Goal: Feedback & Contribution: Leave review/rating

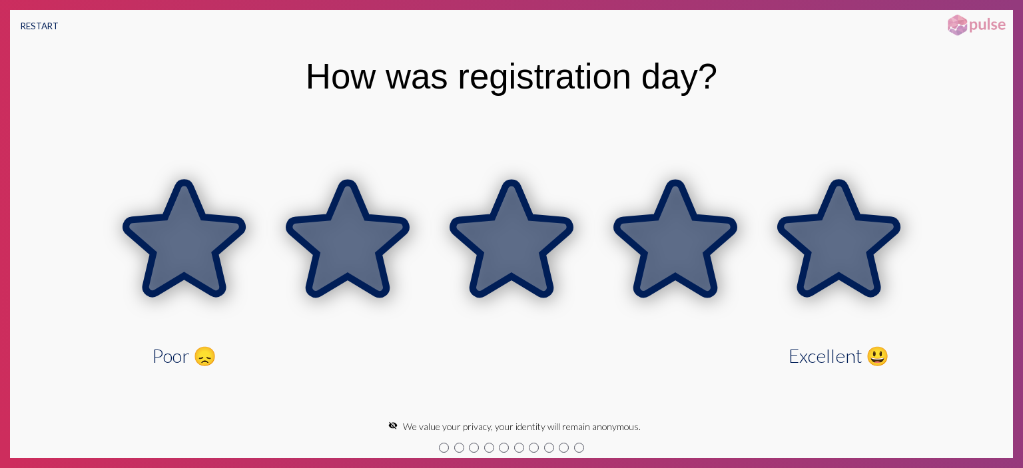
click at [824, 276] on icon at bounding box center [839, 238] width 117 height 111
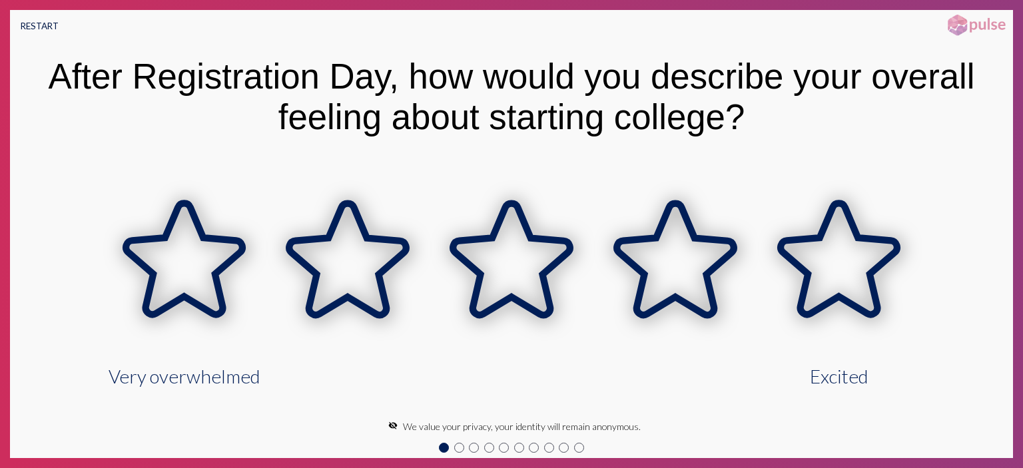
click at [26, 26] on button "RESTART" at bounding box center [39, 26] width 59 height 32
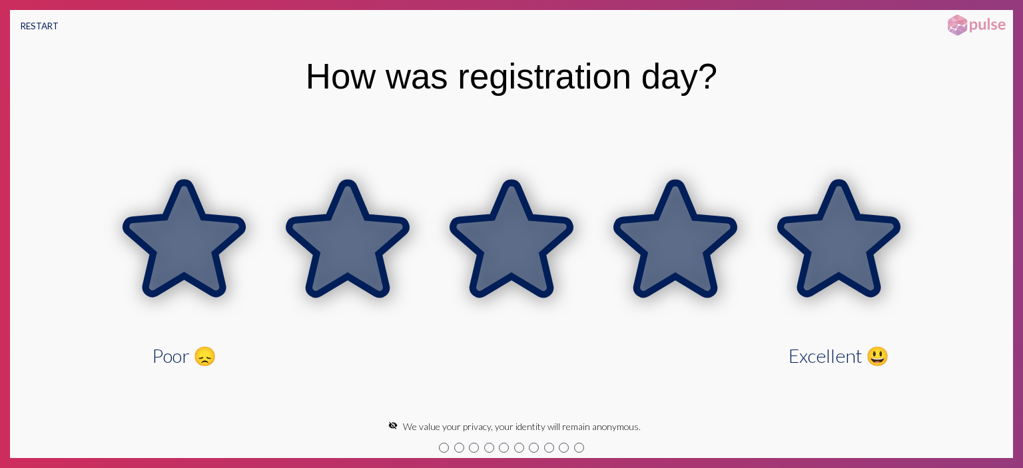
click at [840, 264] on icon at bounding box center [839, 238] width 117 height 111
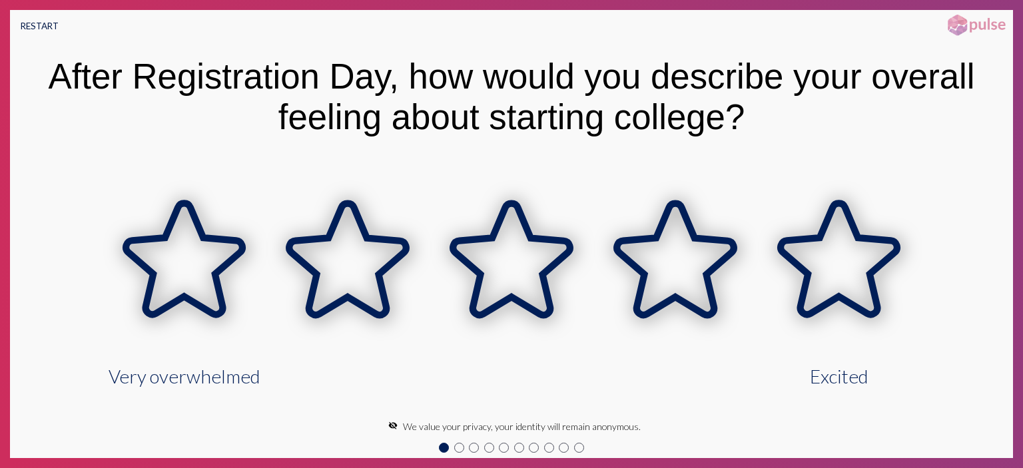
click at [31, 23] on button "RESTART" at bounding box center [39, 26] width 59 height 32
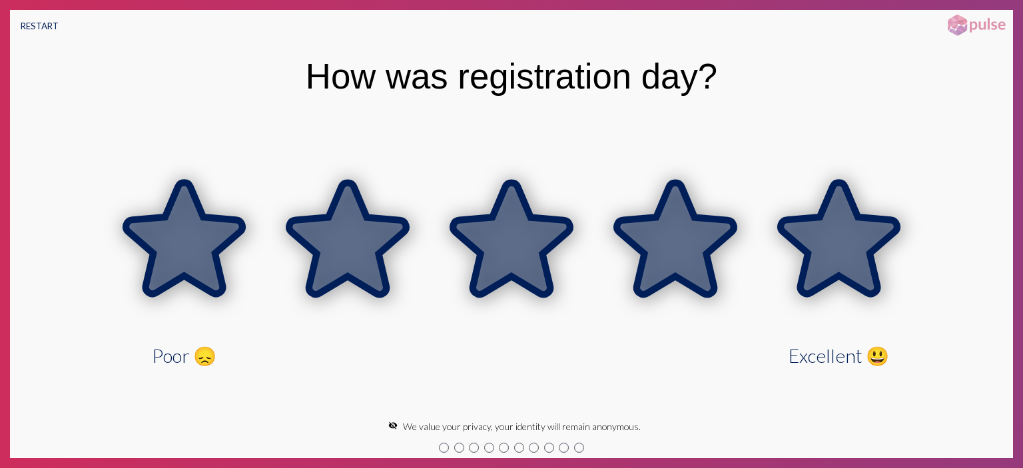
click at [845, 260] on icon at bounding box center [839, 238] width 117 height 111
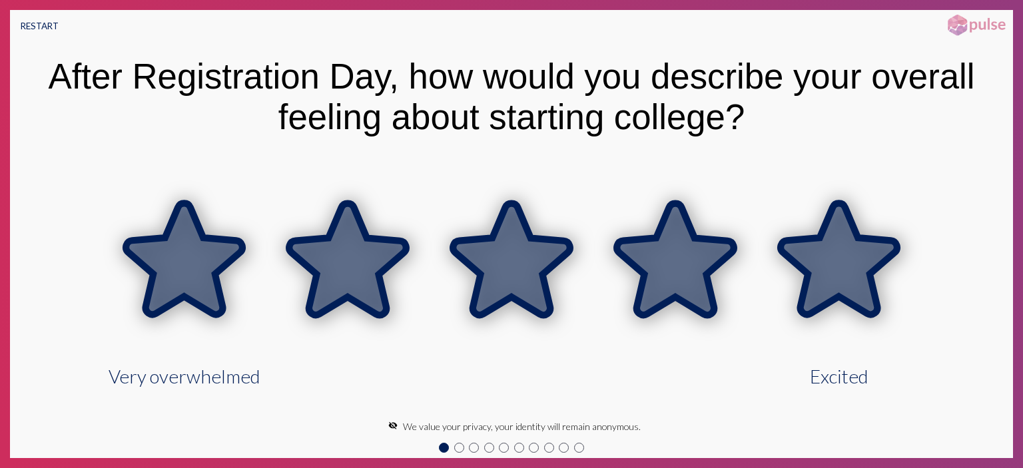
click at [845, 260] on icon at bounding box center [839, 259] width 117 height 111
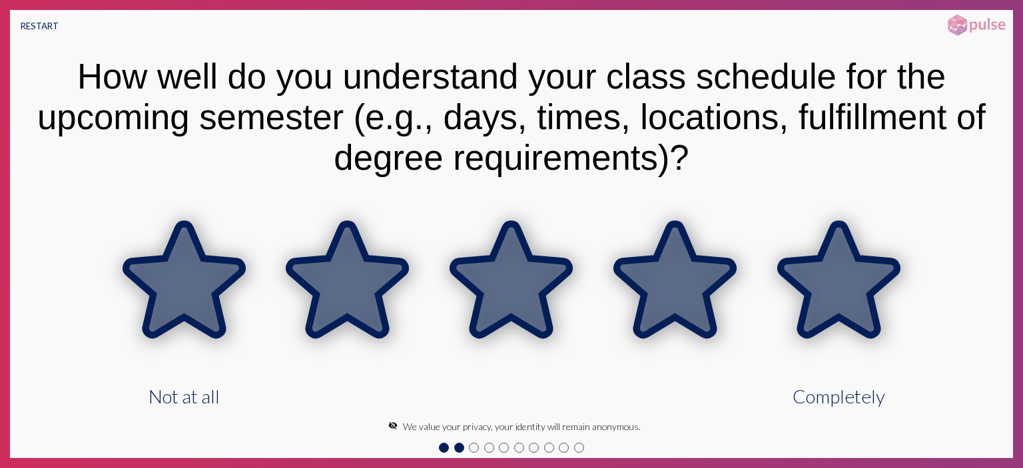
click at [815, 296] on icon at bounding box center [839, 279] width 117 height 111
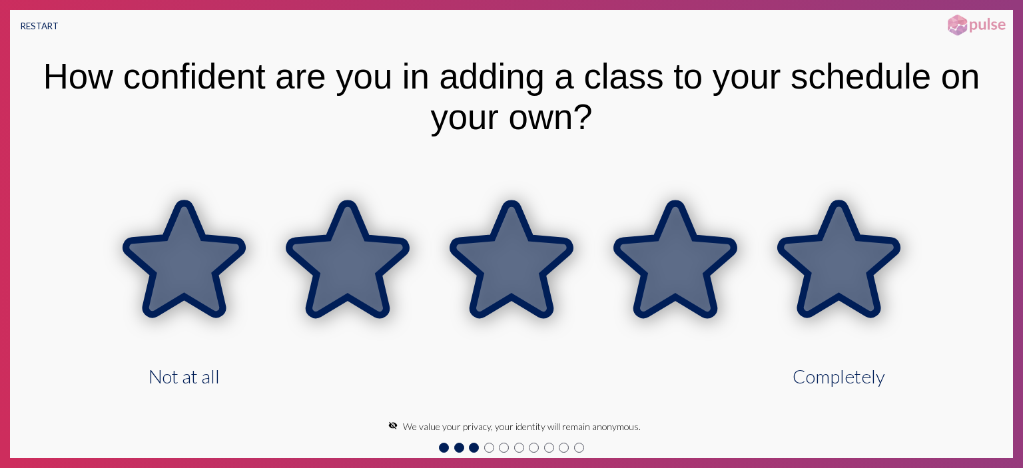
click at [818, 293] on icon at bounding box center [839, 259] width 117 height 111
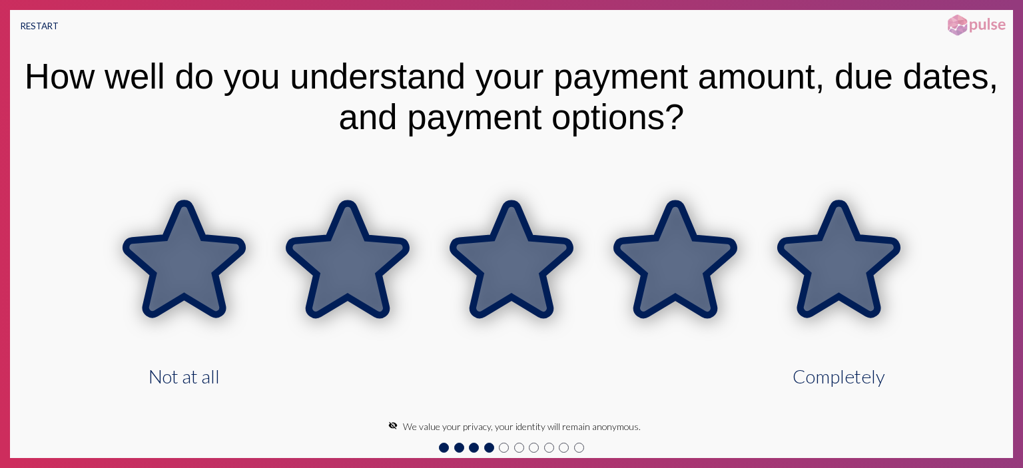
click at [819, 292] on icon at bounding box center [839, 259] width 117 height 111
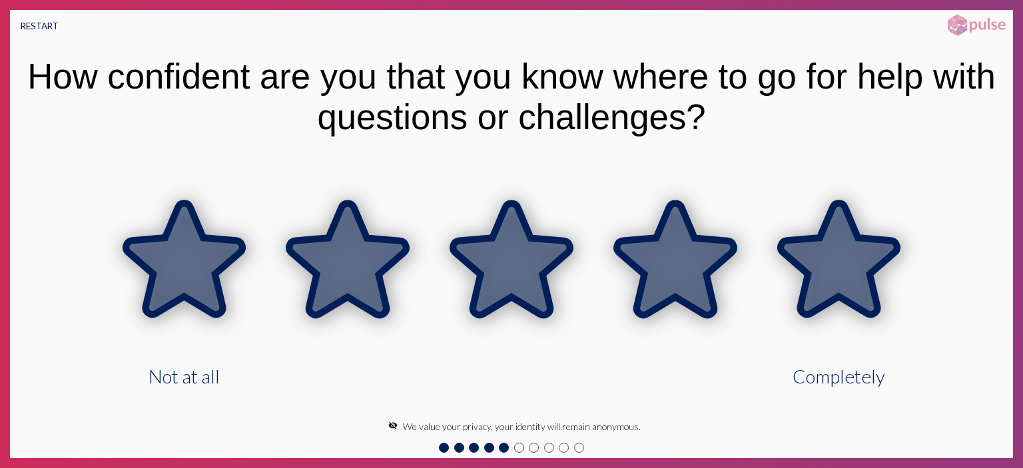
click at [819, 292] on icon at bounding box center [839, 259] width 117 height 111
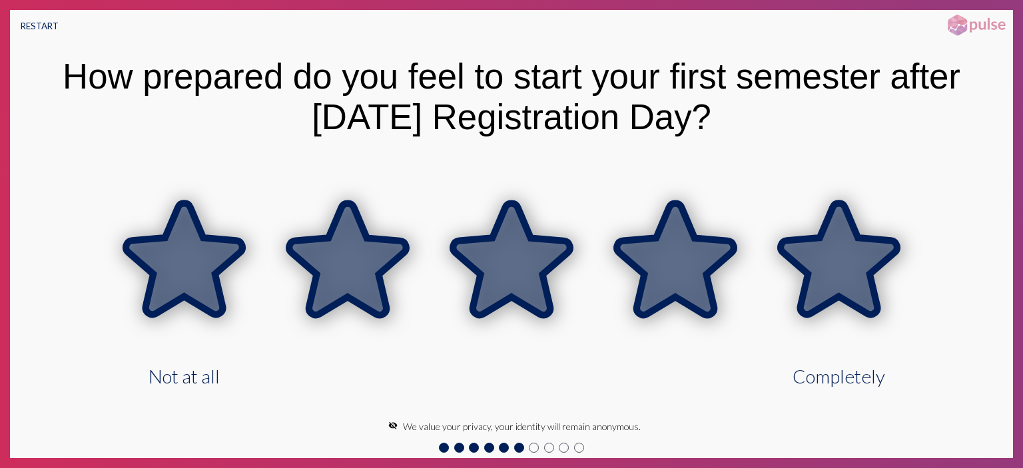
click at [819, 292] on icon at bounding box center [839, 259] width 117 height 111
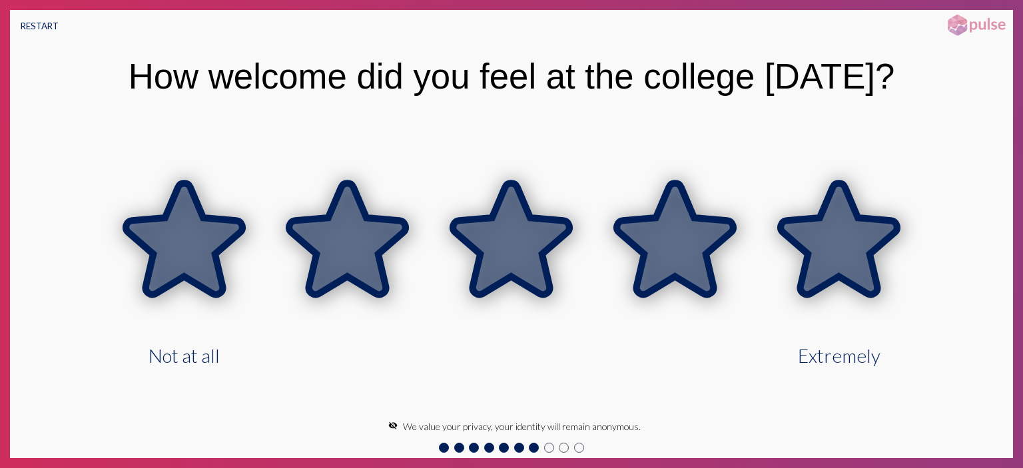
click at [819, 277] on icon at bounding box center [839, 238] width 117 height 111
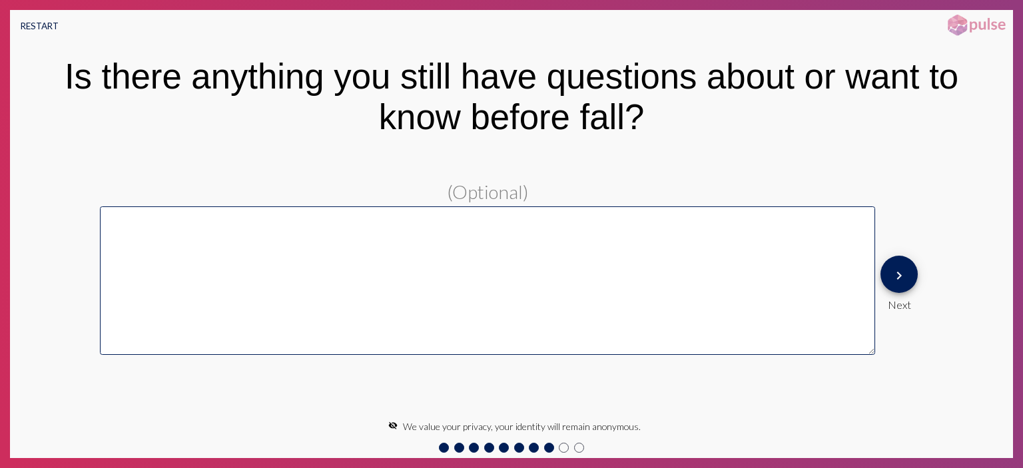
click at [53, 21] on button "RESTART" at bounding box center [39, 26] width 59 height 32
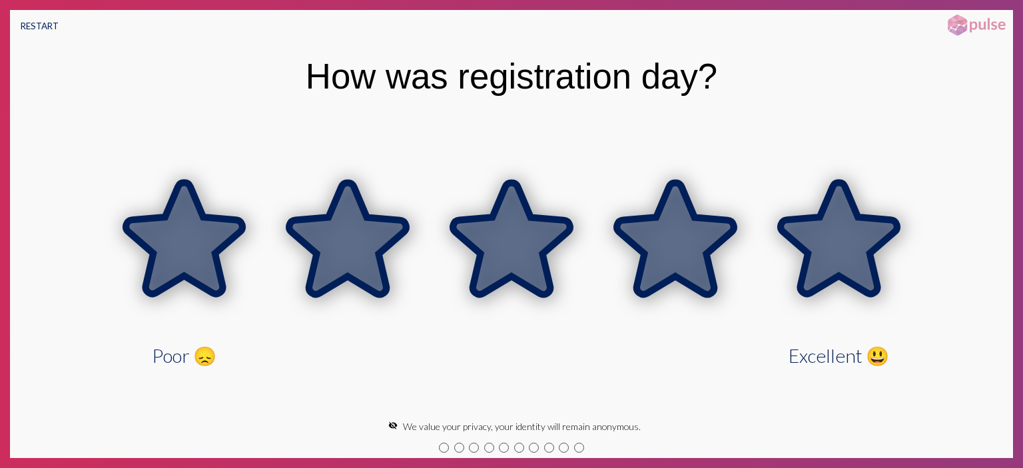
click at [804, 229] on icon at bounding box center [839, 238] width 117 height 111
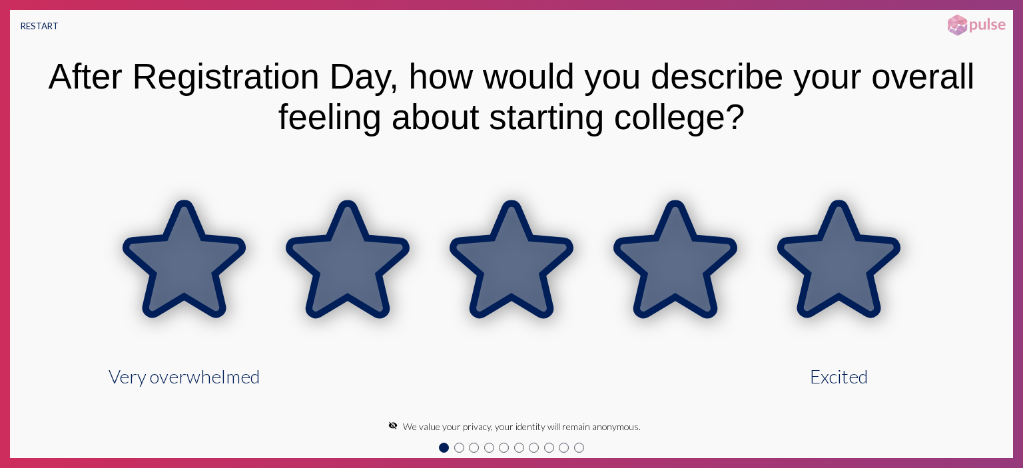
click at [807, 230] on icon at bounding box center [839, 261] width 164 height 164
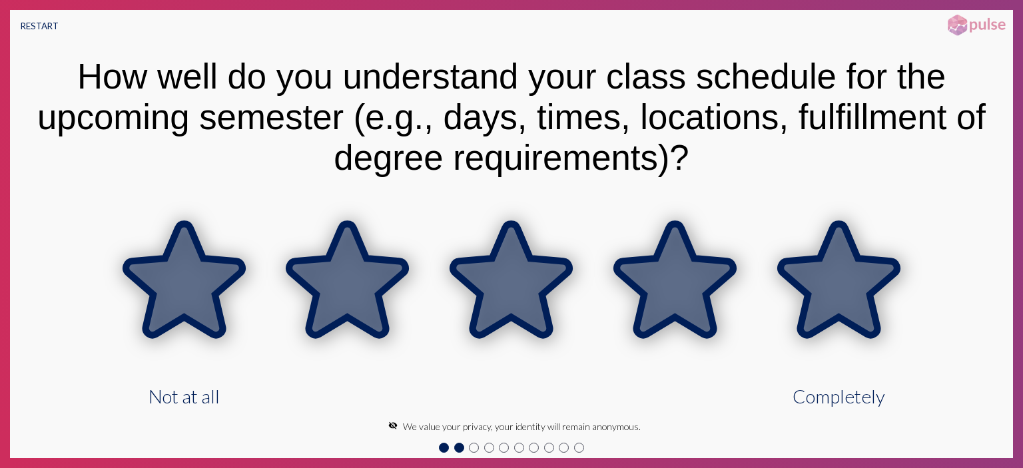
click at [807, 230] on icon at bounding box center [839, 282] width 164 height 164
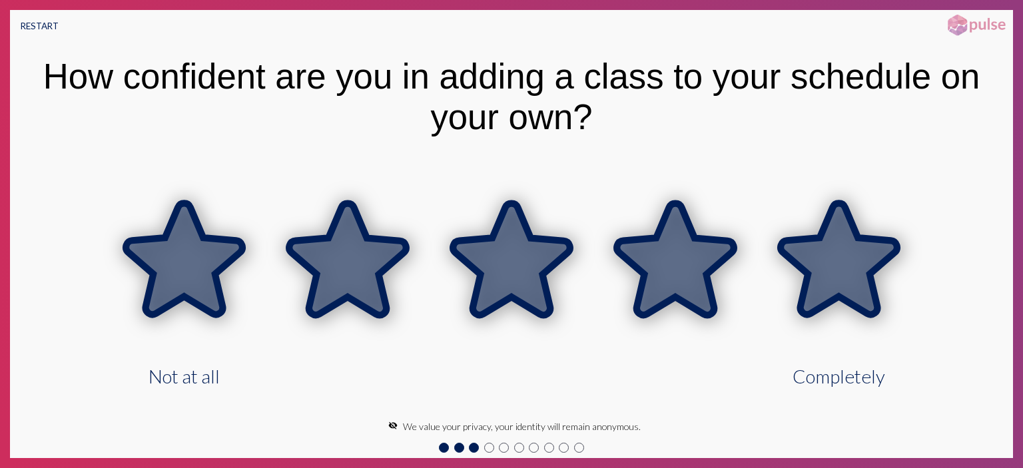
click at [809, 233] on icon at bounding box center [839, 261] width 164 height 164
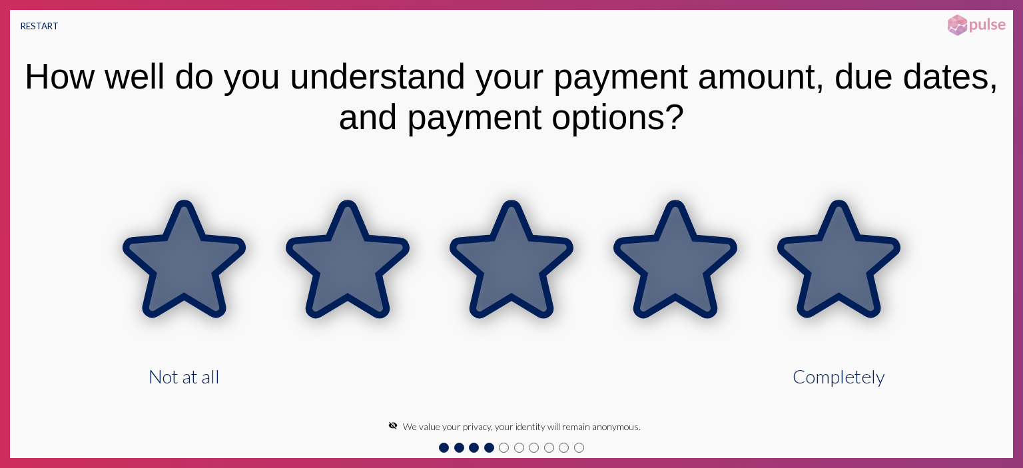
click at [809, 233] on icon at bounding box center [839, 261] width 164 height 164
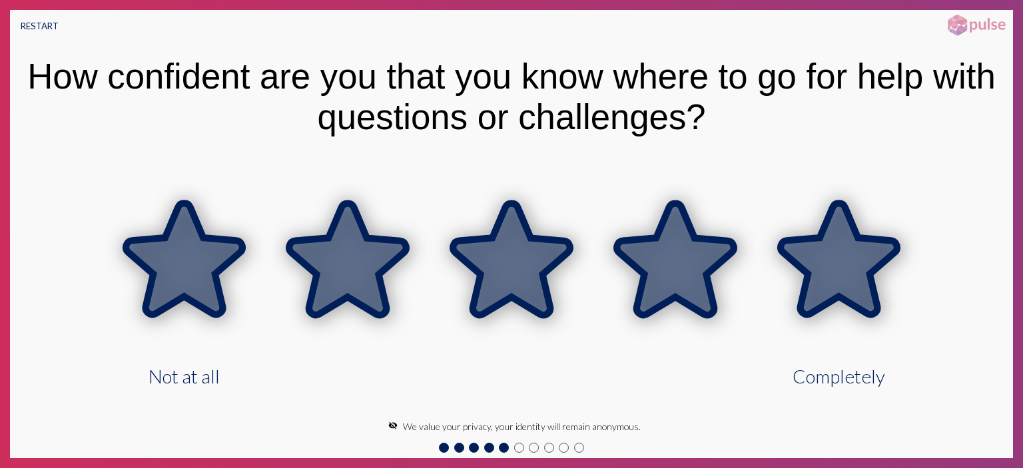
click at [809, 233] on icon at bounding box center [839, 261] width 164 height 164
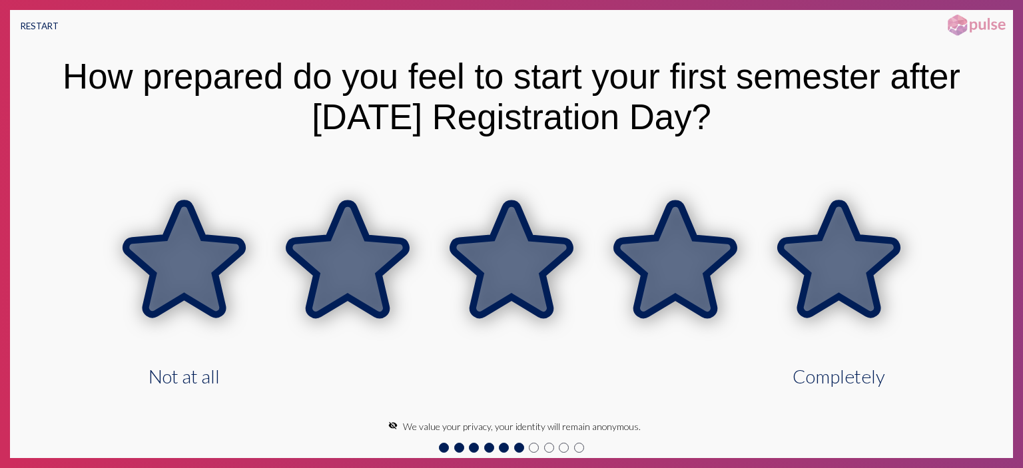
click at [809, 233] on icon at bounding box center [839, 261] width 164 height 164
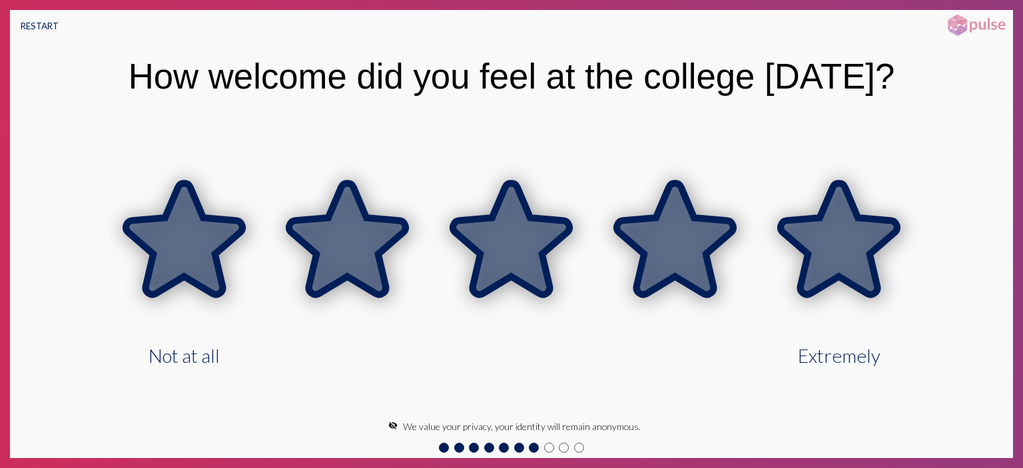
click at [809, 233] on icon at bounding box center [839, 238] width 117 height 111
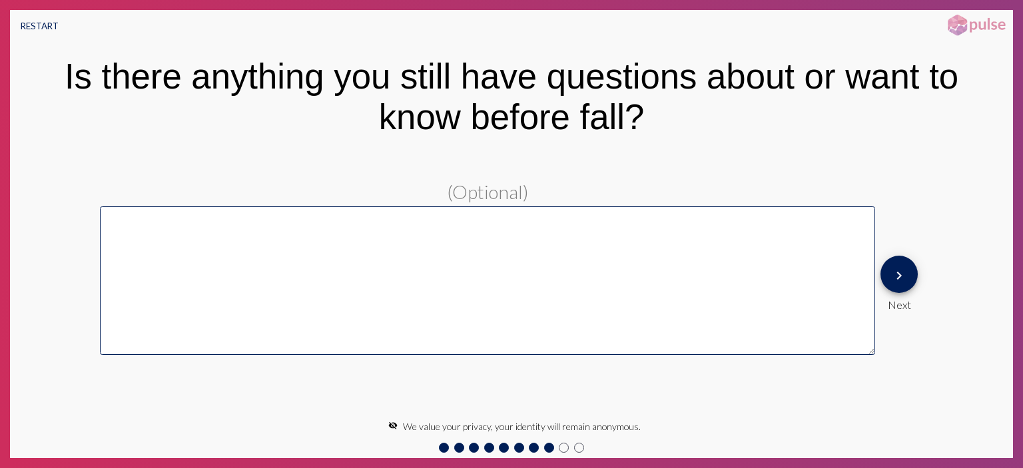
click at [865, 266] on textarea at bounding box center [487, 281] width 775 height 149
click at [877, 266] on div "keyboard_arrow_right Next" at bounding box center [899, 283] width 48 height 66
click at [893, 270] on mat-icon "keyboard_arrow_right" at bounding box center [899, 276] width 16 height 16
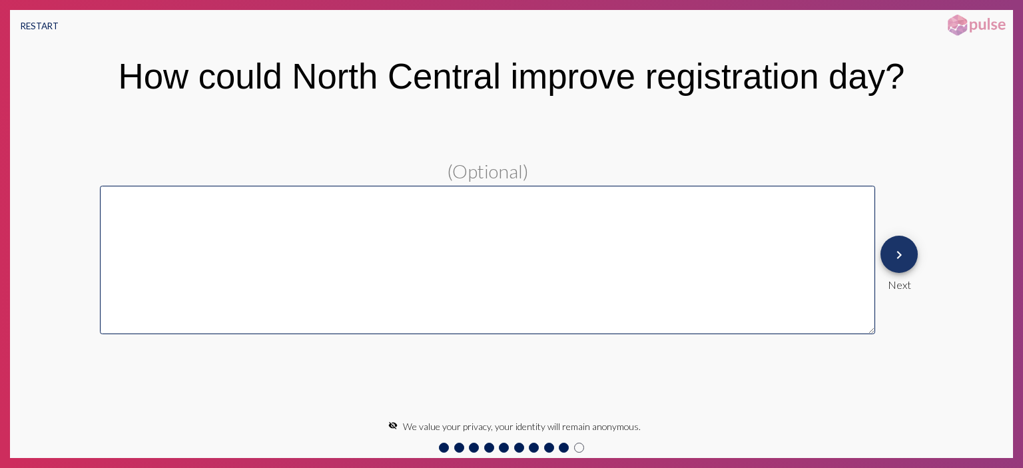
click at [893, 270] on span "keyboard_arrow_right" at bounding box center [899, 255] width 16 height 38
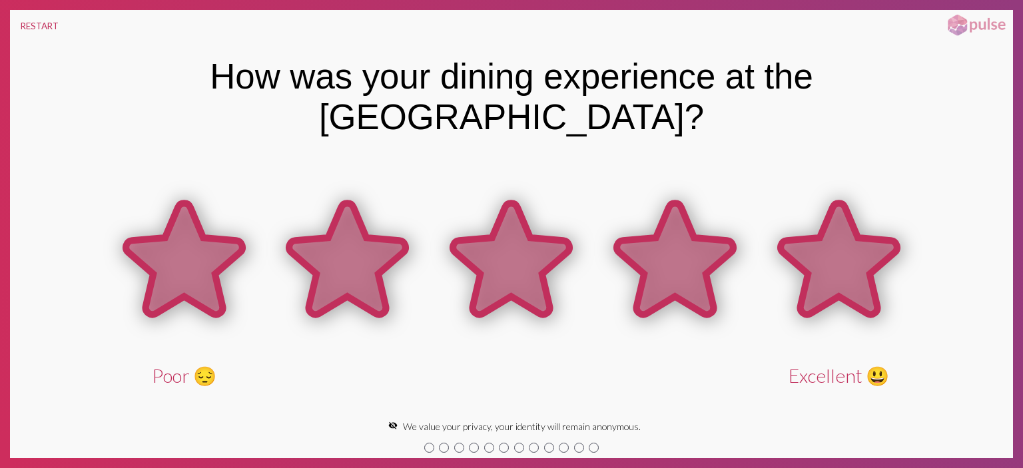
click at [836, 241] on icon at bounding box center [839, 258] width 117 height 111
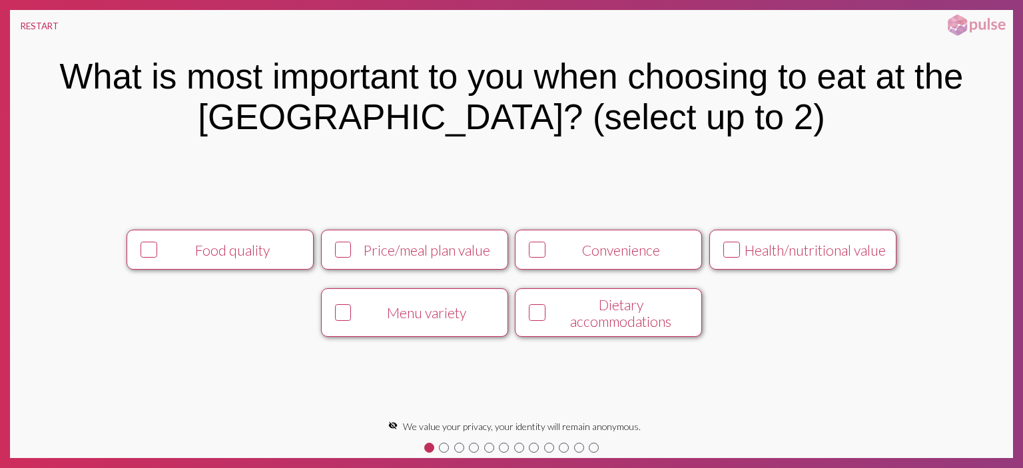
drag, startPoint x: 208, startPoint y: 257, endPoint x: 299, endPoint y: 274, distance: 92.8
click at [209, 256] on div "Food quality" at bounding box center [232, 250] width 143 height 17
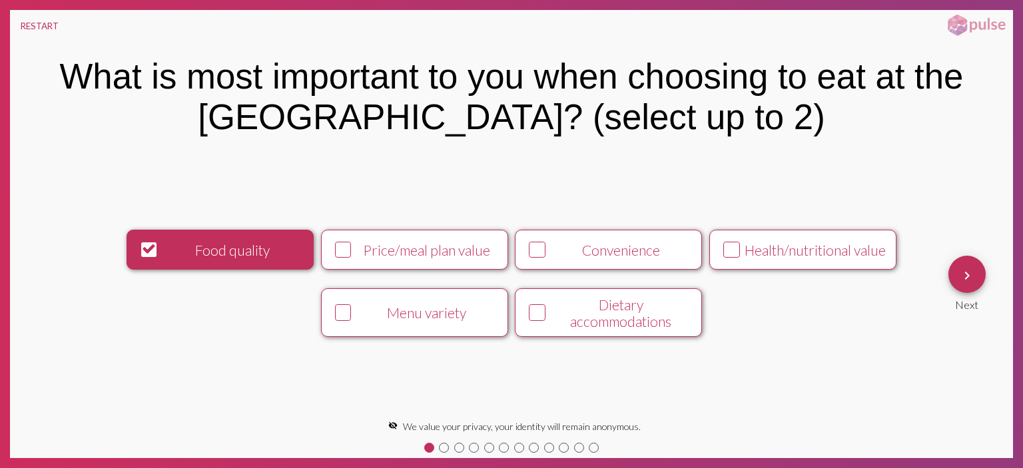
click at [408, 329] on button "Menu variety" at bounding box center [414, 312] width 187 height 49
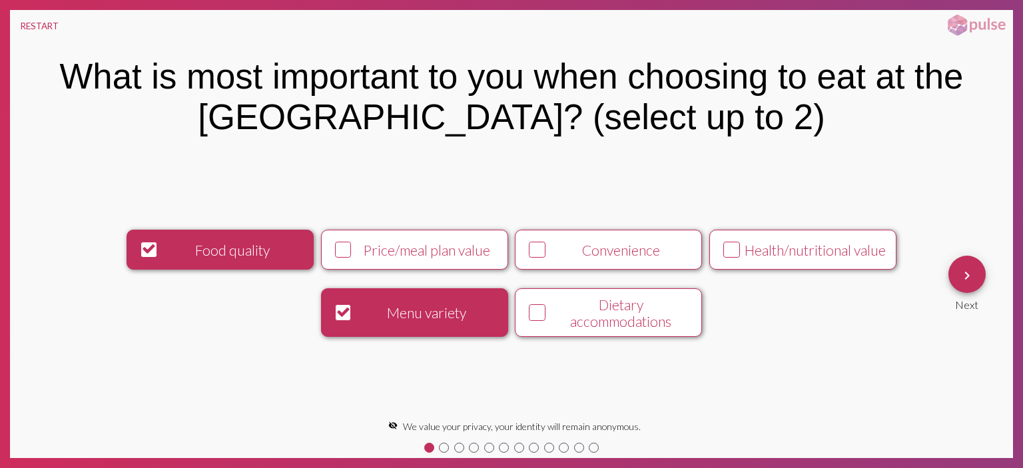
click at [964, 286] on span "keyboard_arrow_right" at bounding box center [967, 275] width 16 height 38
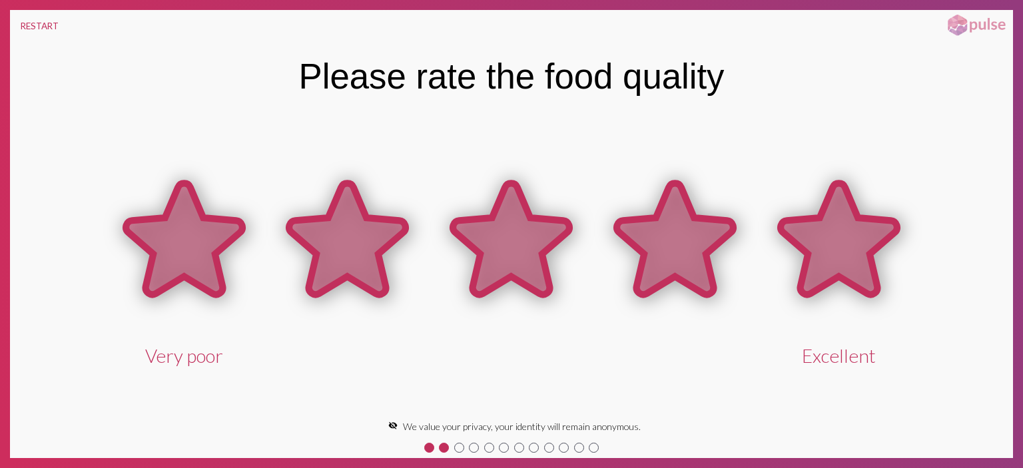
click at [857, 247] on icon at bounding box center [839, 238] width 117 height 111
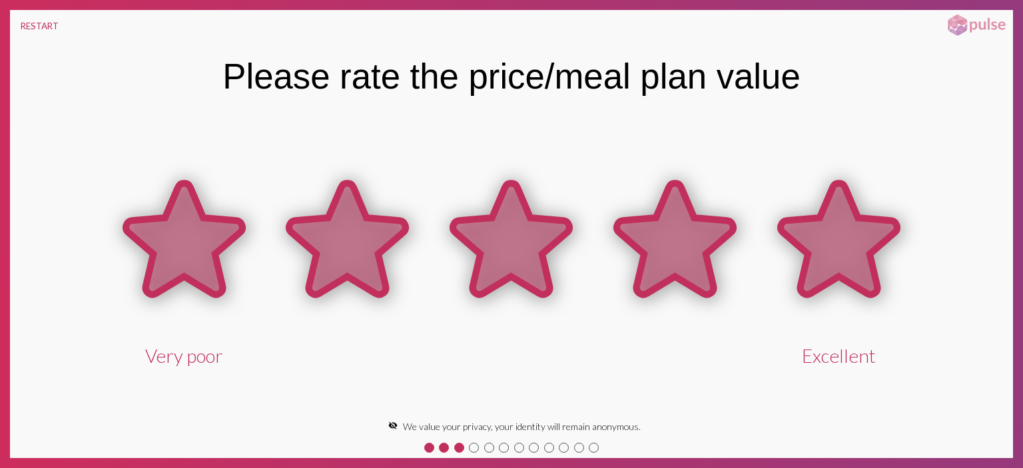
click at [857, 247] on icon at bounding box center [839, 238] width 117 height 111
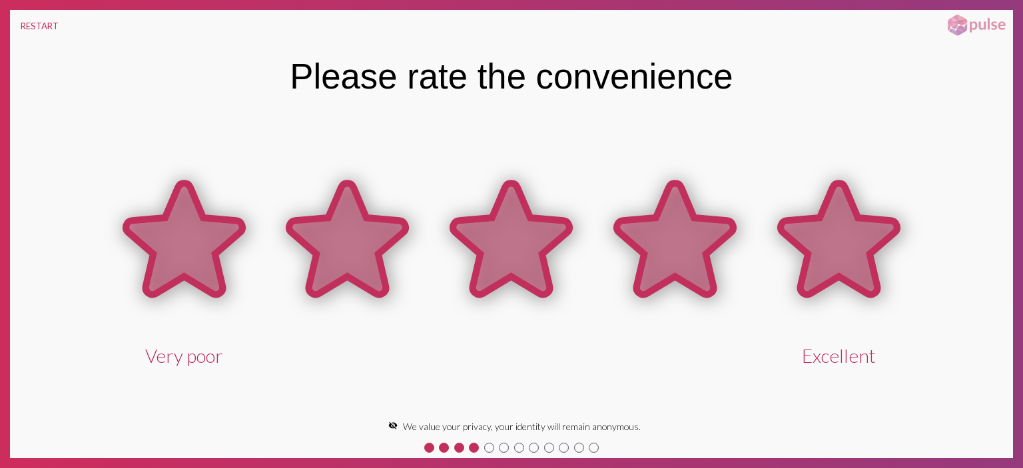
click at [857, 247] on icon at bounding box center [839, 238] width 117 height 111
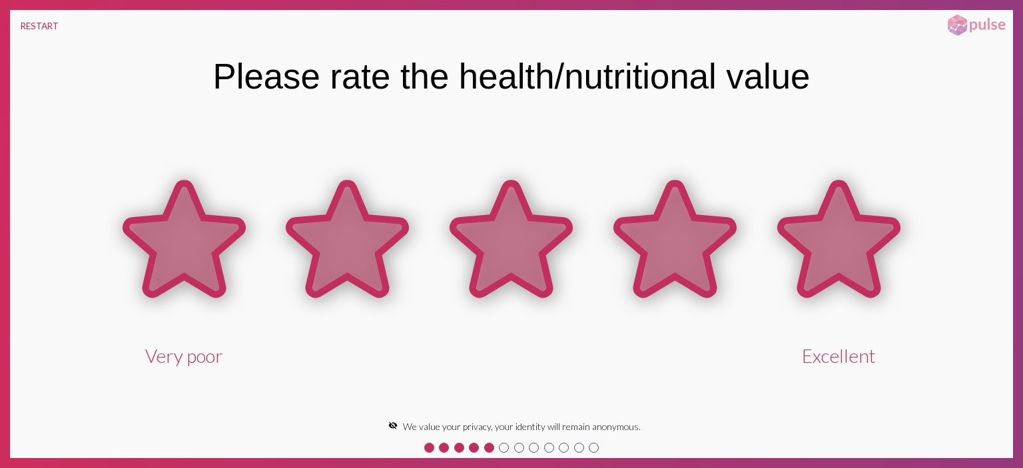
click at [853, 264] on icon at bounding box center [839, 238] width 117 height 111
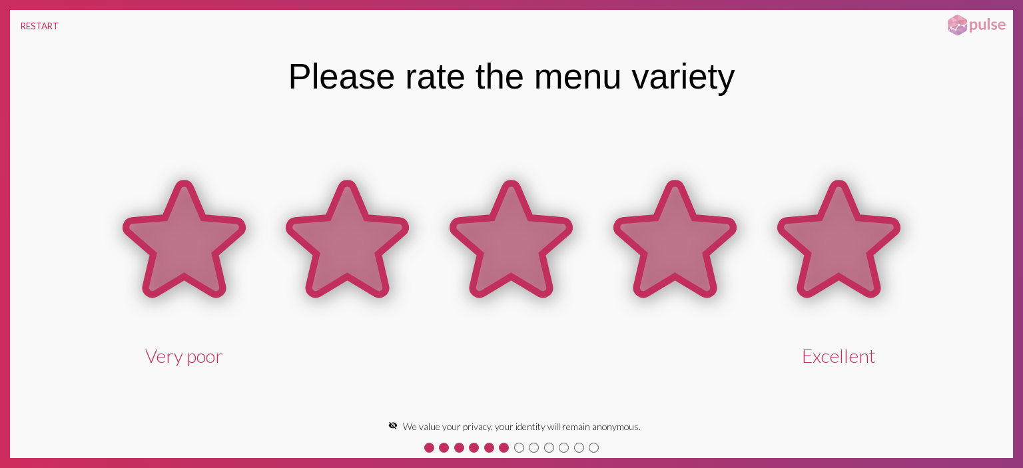
click at [853, 264] on icon at bounding box center [839, 238] width 117 height 111
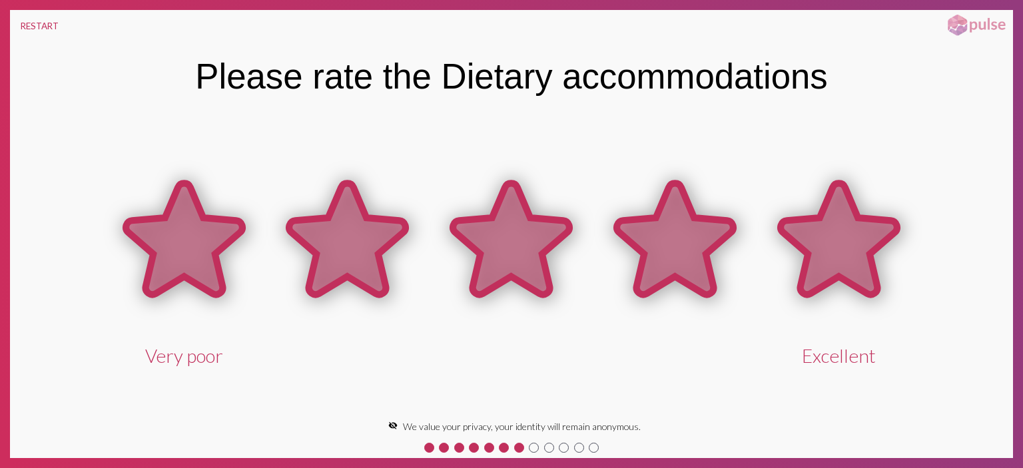
click at [853, 264] on icon at bounding box center [839, 238] width 117 height 111
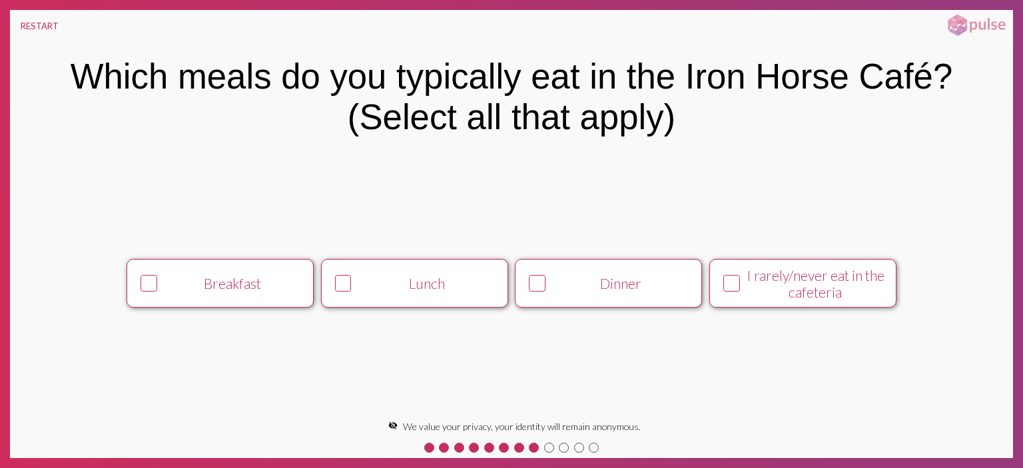
click at [422, 298] on button "Lunch" at bounding box center [414, 283] width 187 height 49
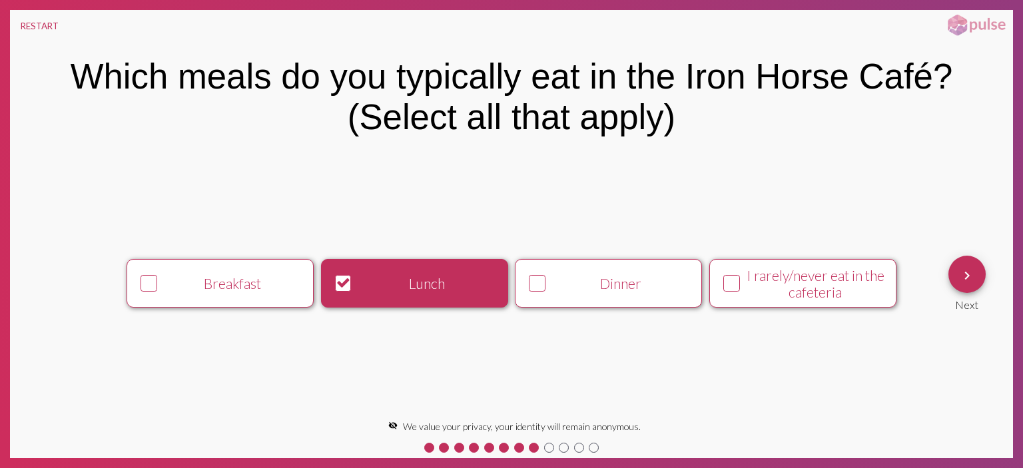
click at [588, 292] on button "Dinner" at bounding box center [608, 283] width 187 height 49
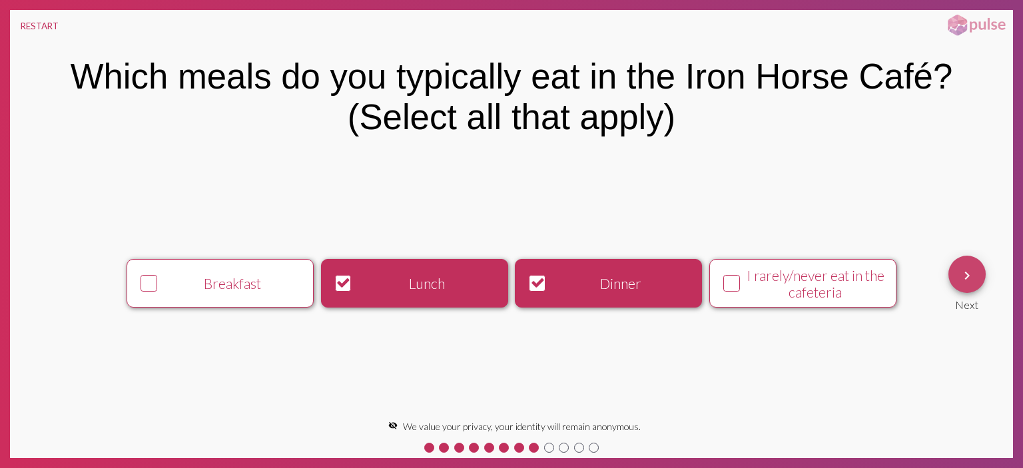
click at [973, 277] on mat-icon "keyboard_arrow_right" at bounding box center [967, 276] width 16 height 16
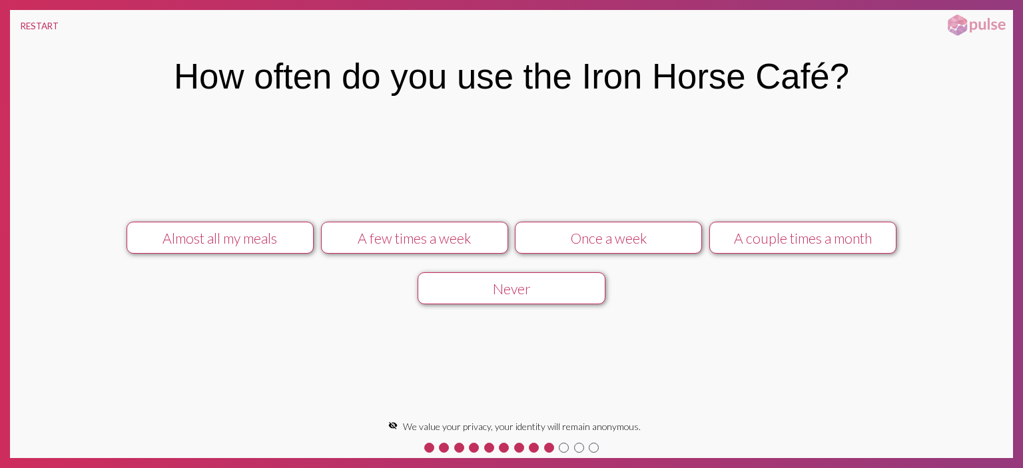
click at [830, 244] on div "A couple times a month" at bounding box center [803, 238] width 167 height 17
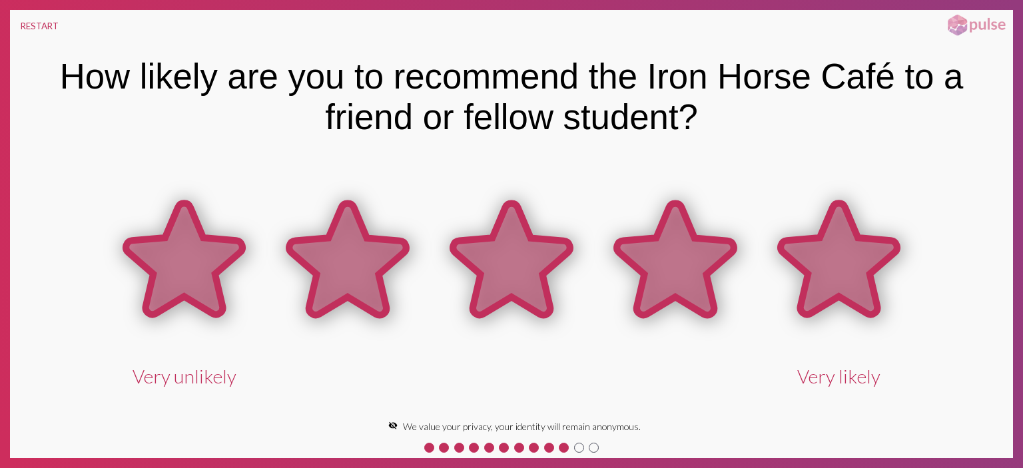
click at [857, 263] on icon at bounding box center [839, 259] width 117 height 111
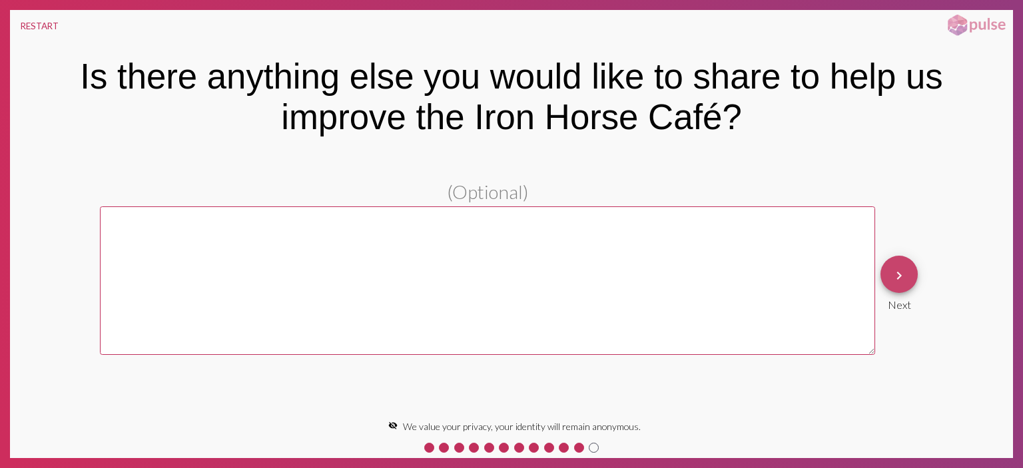
click at [909, 274] on button "keyboard_arrow_right" at bounding box center [899, 274] width 37 height 37
